Goal: Task Accomplishment & Management: Use online tool/utility

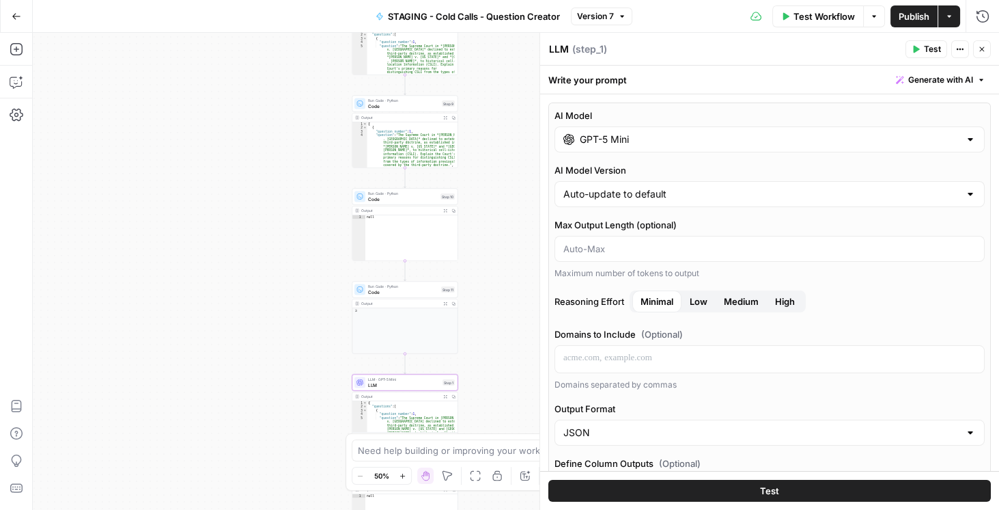
scroll to position [195, 0]
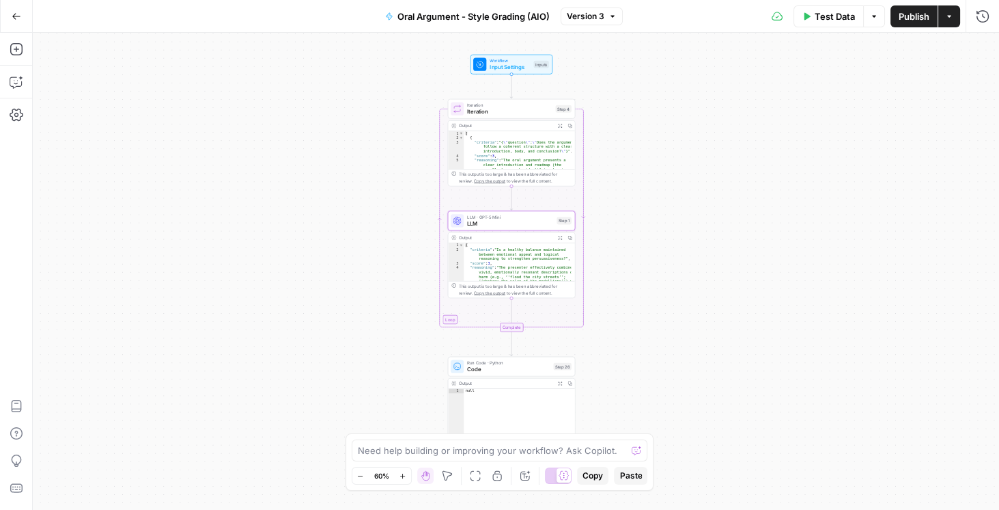
click at [14, 19] on icon "button" at bounding box center [17, 17] width 10 height 10
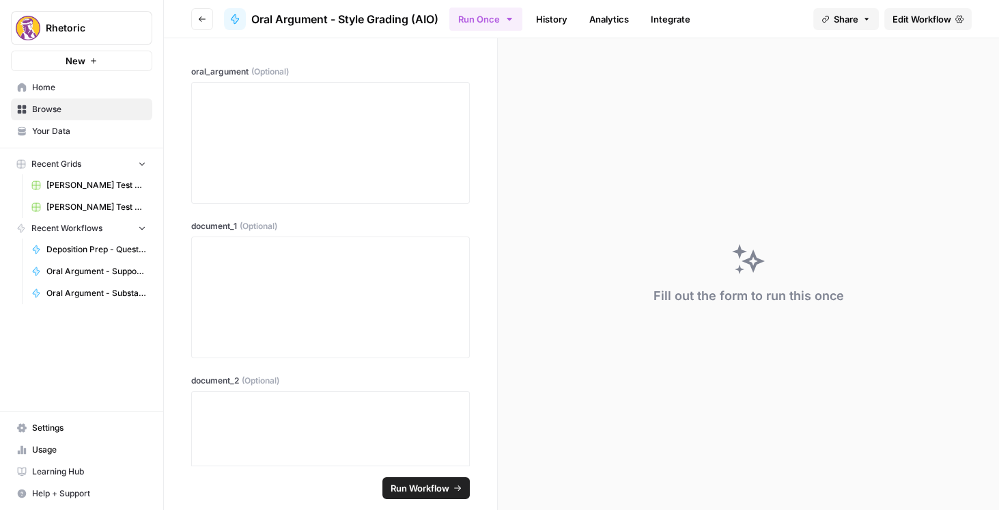
click at [205, 17] on icon "button" at bounding box center [202, 19] width 8 height 8
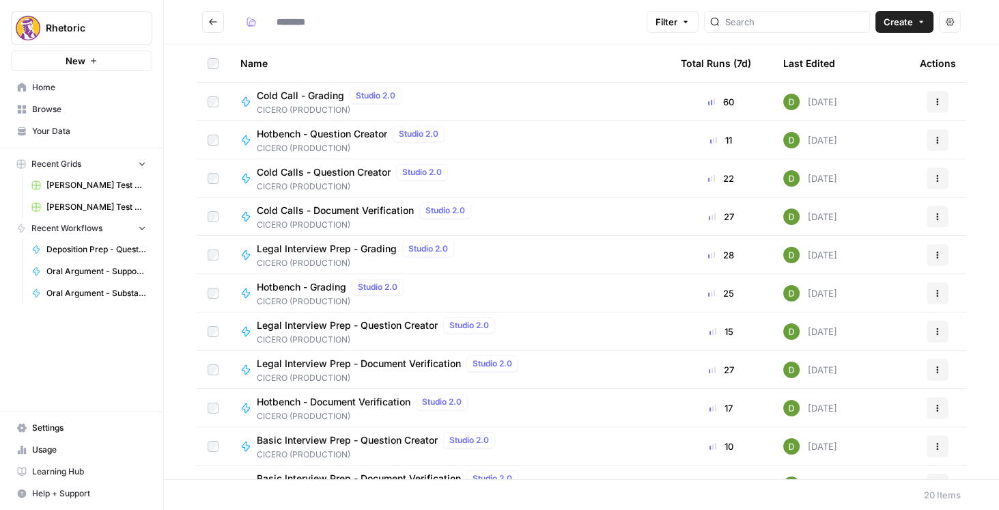
type input "**********"
click at [346, 133] on span "Hotbench - Question Creator" at bounding box center [322, 134] width 130 height 14
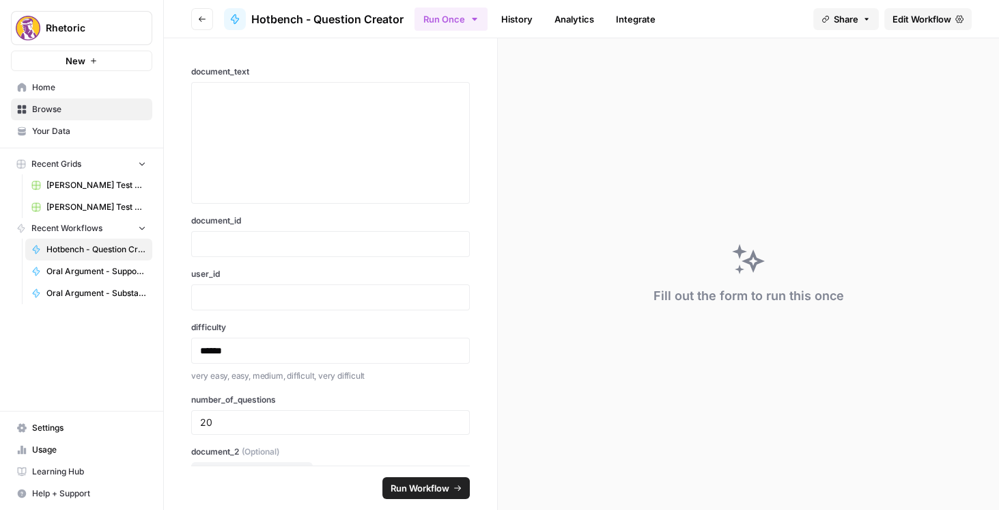
click at [910, 12] on span "Edit Workflow" at bounding box center [922, 19] width 59 height 14
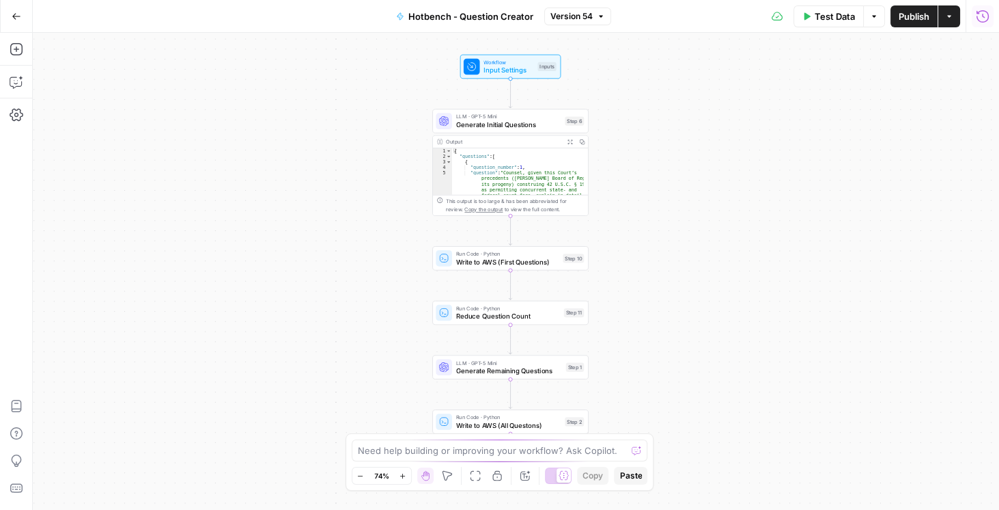
click at [980, 18] on icon "button" at bounding box center [983, 17] width 14 height 14
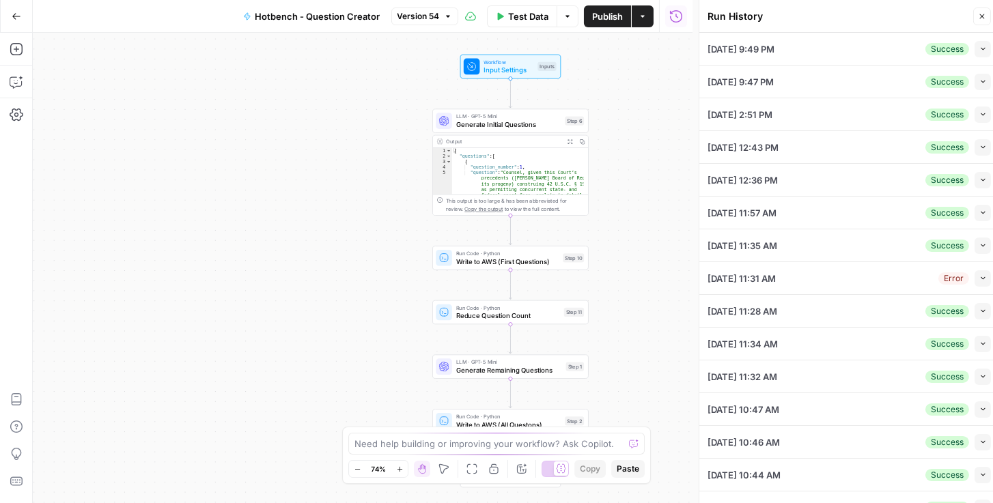
click at [975, 53] on button "Collapse" at bounding box center [983, 49] width 16 height 16
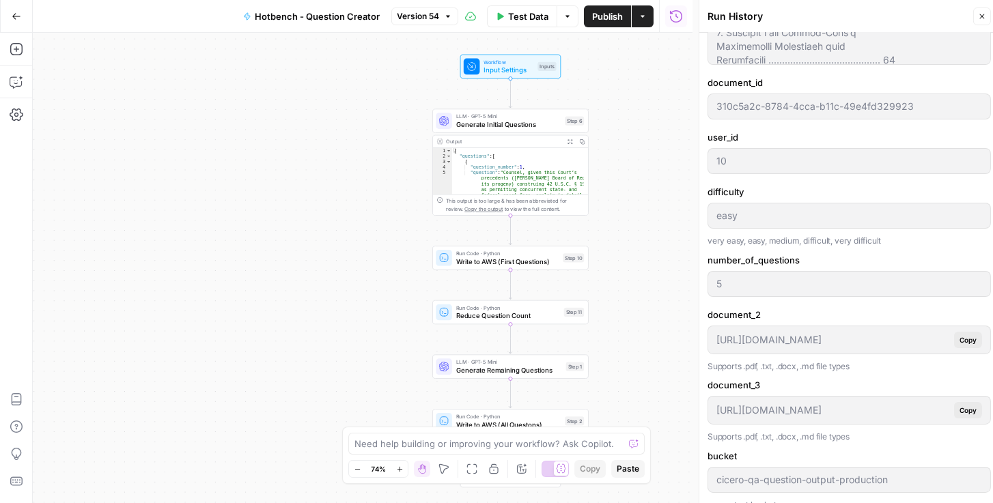
scroll to position [351, 0]
